Goal: Information Seeking & Learning: Learn about a topic

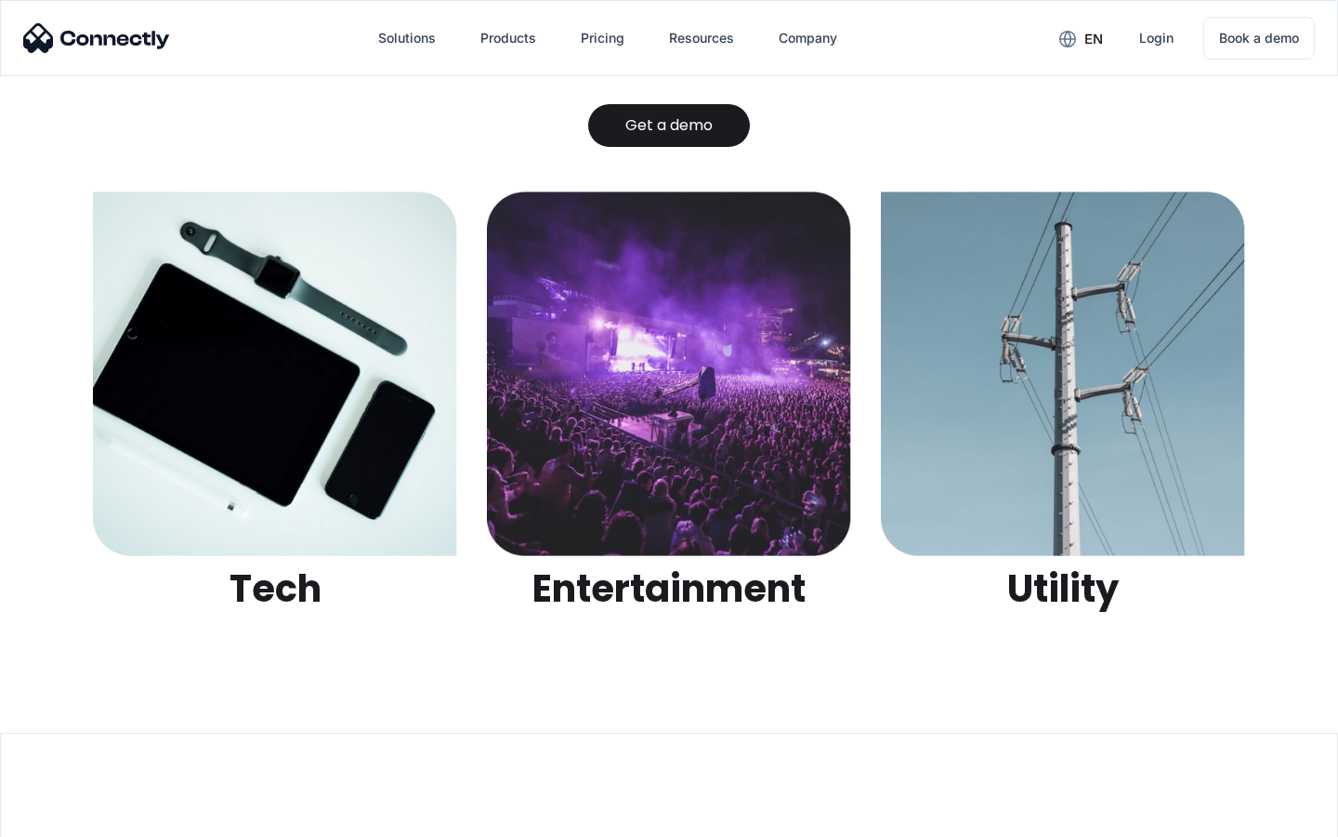
scroll to position [5864, 0]
